Goal: Task Accomplishment & Management: Manage account settings

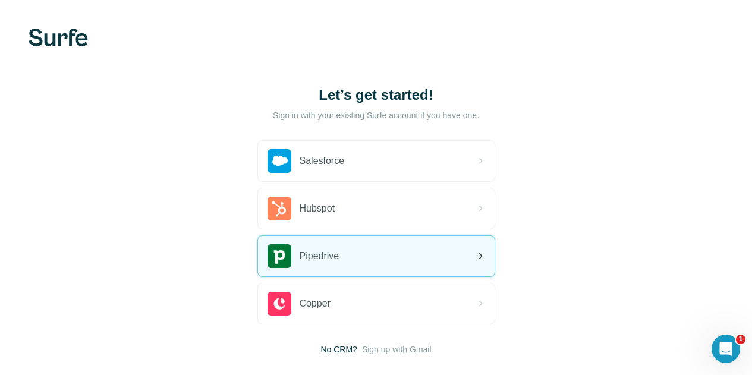
click at [291, 249] on div "Pipedrive" at bounding box center [376, 256] width 236 height 40
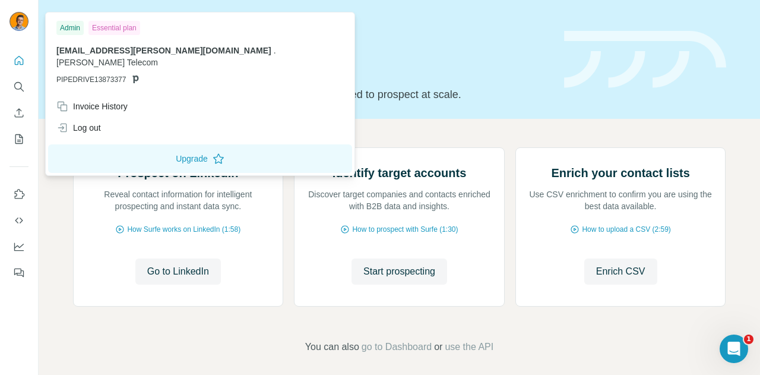
click at [124, 29] on div "Essential plan" at bounding box center [115, 28] width 52 height 14
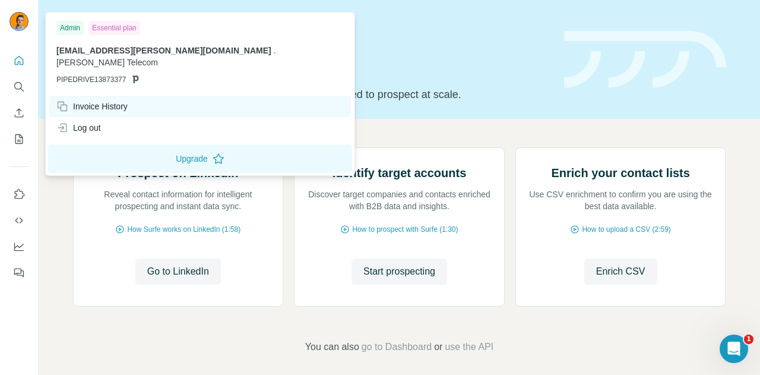
click at [117, 100] on div "Invoice History" at bounding box center [91, 106] width 71 height 12
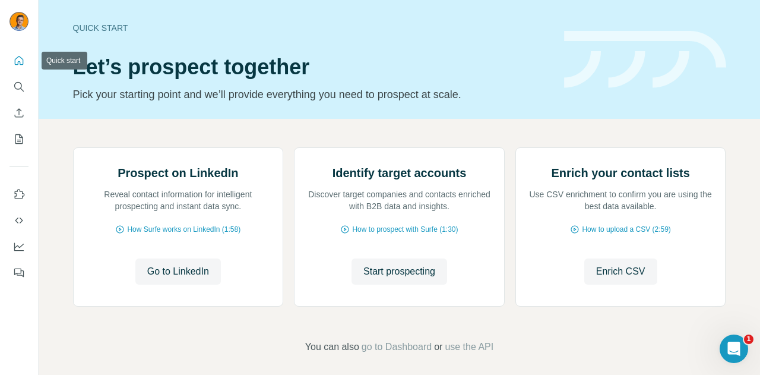
click at [17, 61] on icon "Quick start" at bounding box center [19, 61] width 12 height 12
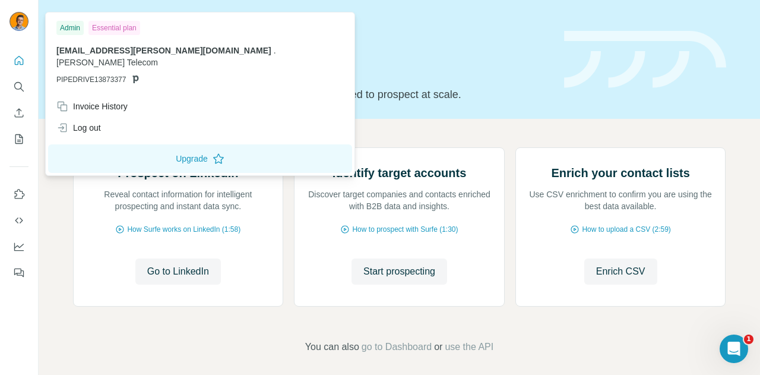
click at [17, 22] on img at bounding box center [19, 21] width 19 height 19
click at [115, 26] on div "Essential plan" at bounding box center [115, 28] width 52 height 14
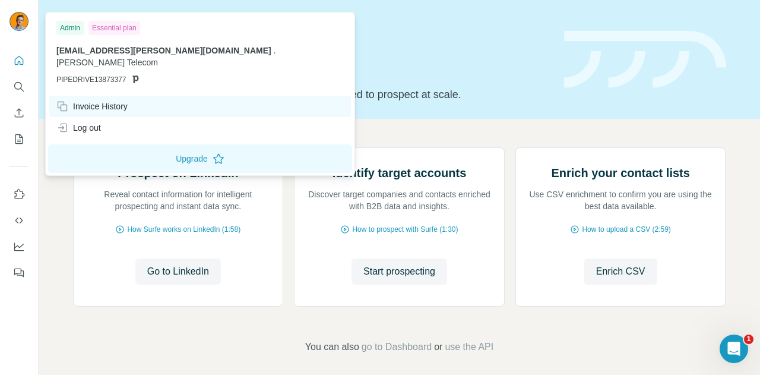
click at [99, 100] on div "Invoice History" at bounding box center [91, 106] width 71 height 12
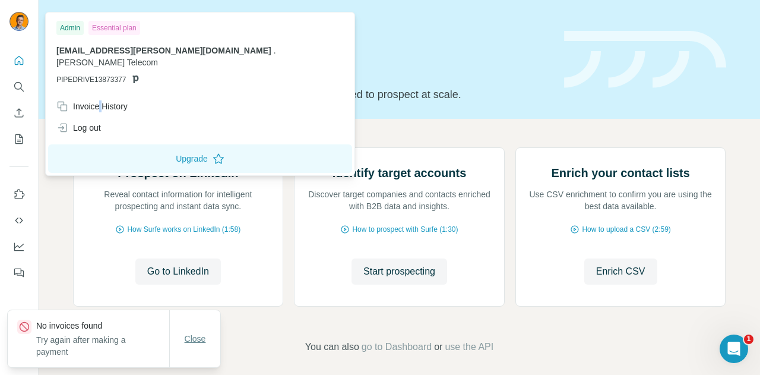
click at [193, 334] on span "Close" at bounding box center [195, 339] width 21 height 12
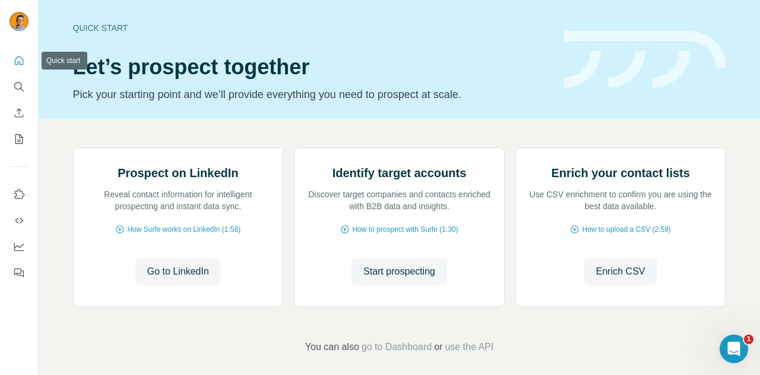
click at [19, 59] on icon "Quick start" at bounding box center [19, 61] width 12 height 12
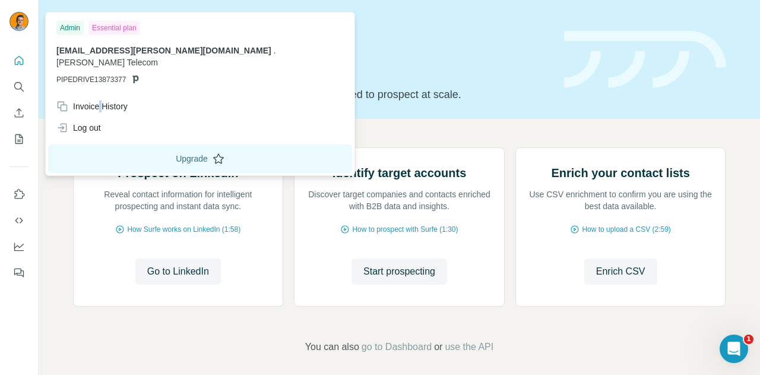
click at [140, 144] on button "Upgrade" at bounding box center [200, 158] width 304 height 29
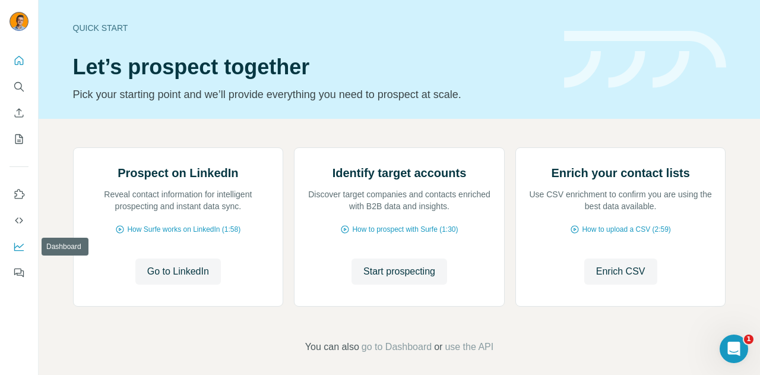
click at [15, 247] on icon "Dashboard" at bounding box center [19, 246] width 10 height 5
